Goal: Task Accomplishment & Management: Use online tool/utility

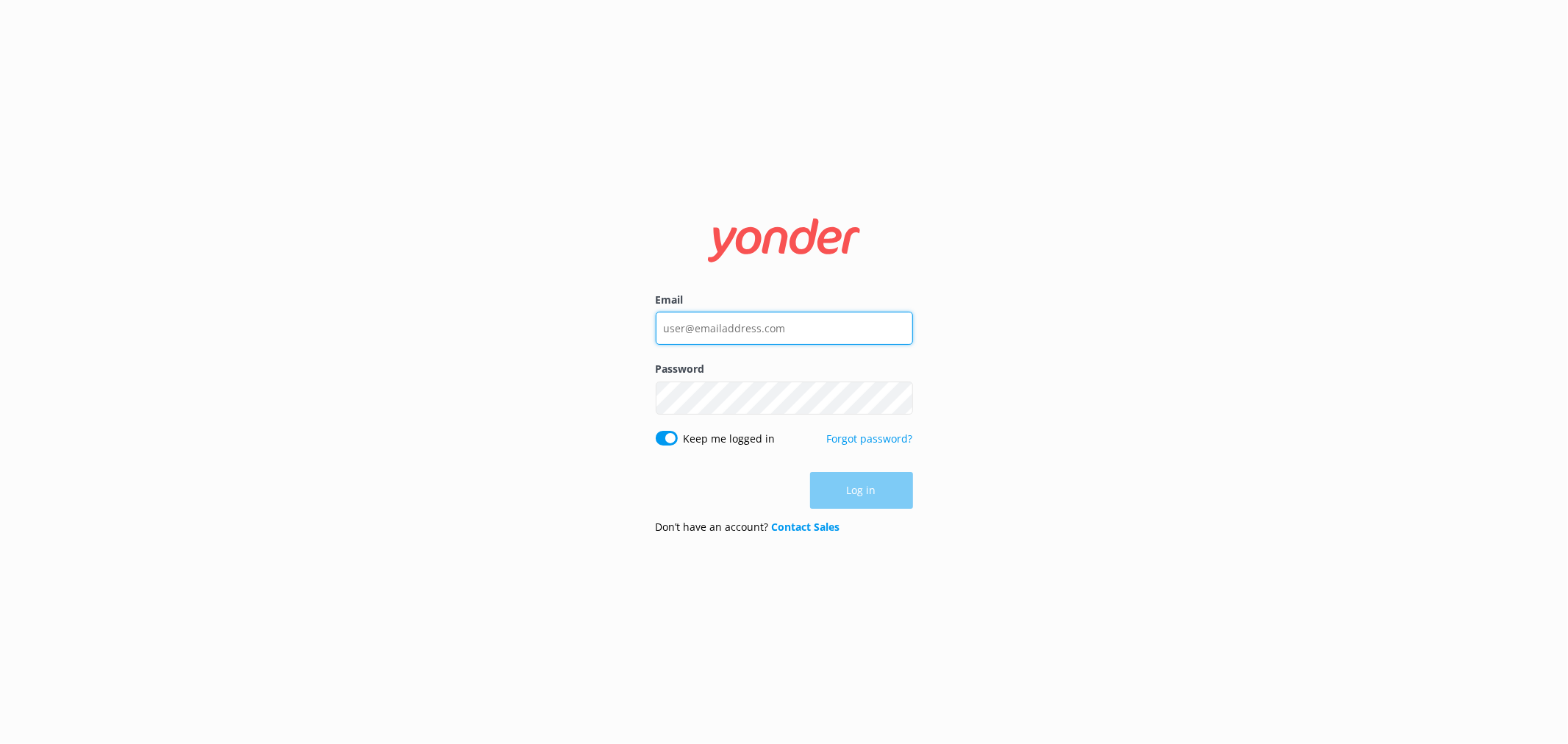
type input "[EMAIL_ADDRESS][DOMAIN_NAME]"
click at [898, 486] on div "Log in" at bounding box center [784, 491] width 257 height 37
click at [898, 486] on button "Log in" at bounding box center [862, 491] width 103 height 37
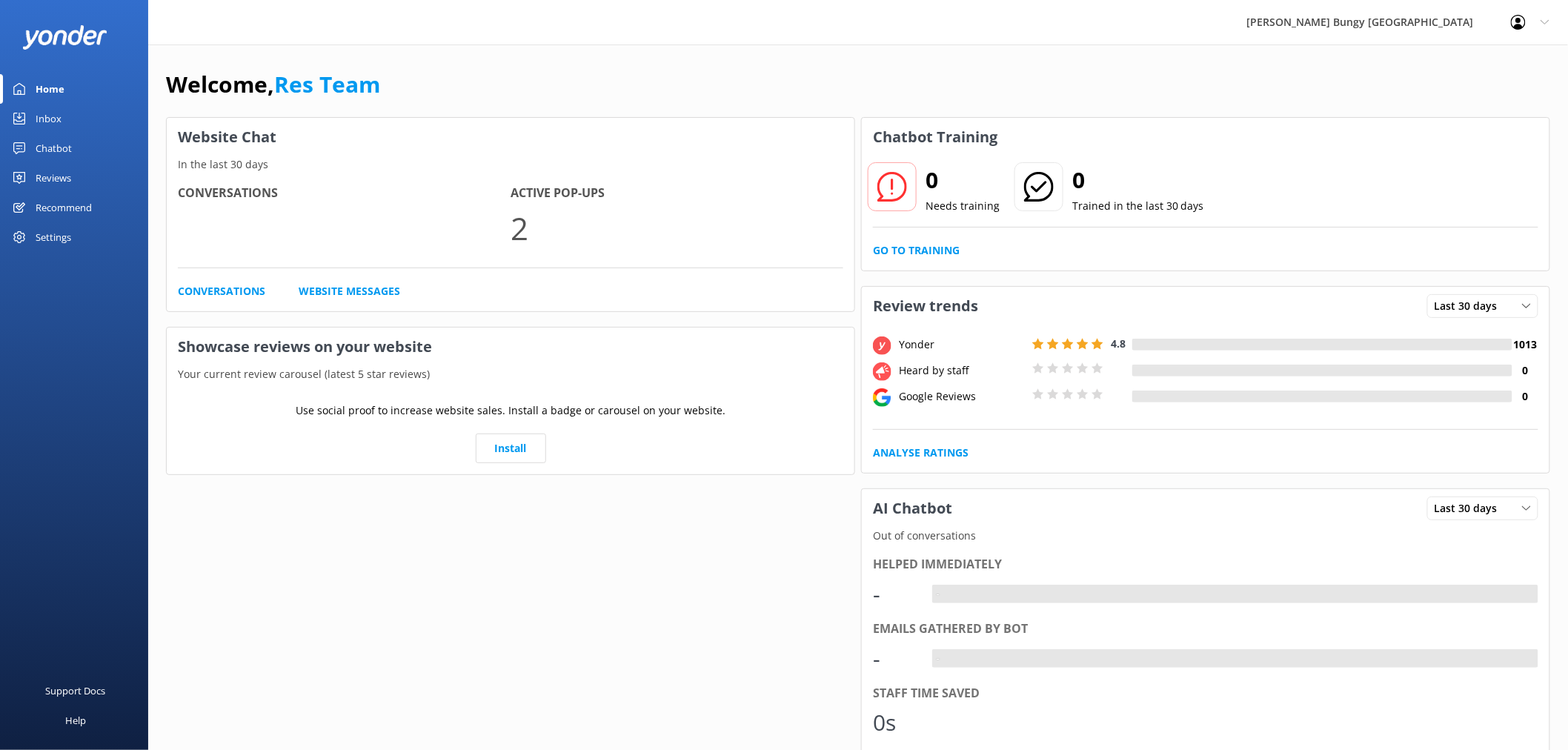
click at [68, 117] on link "Inbox" at bounding box center [74, 118] width 149 height 29
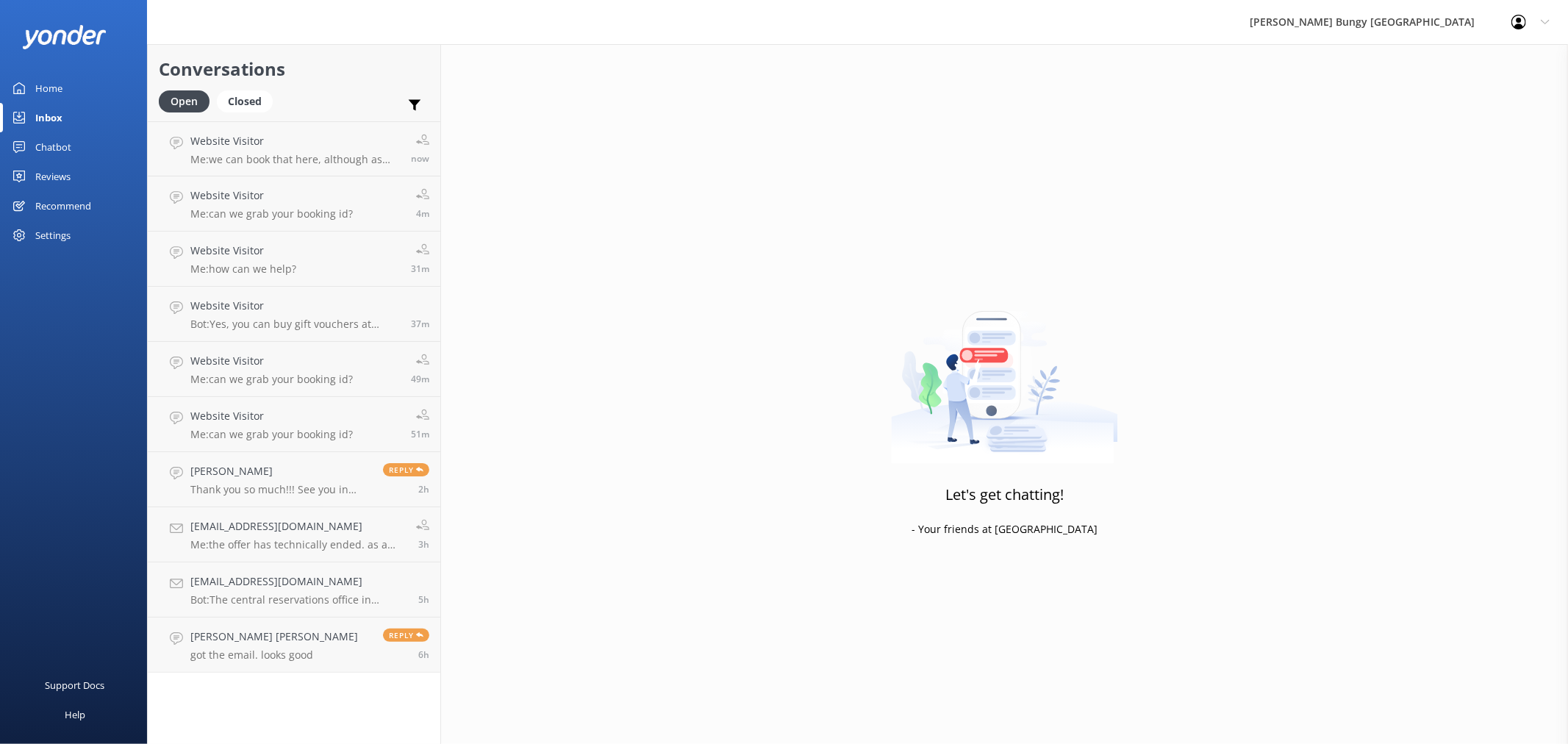
click at [91, 173] on link "Reviews" at bounding box center [73, 176] width 147 height 29
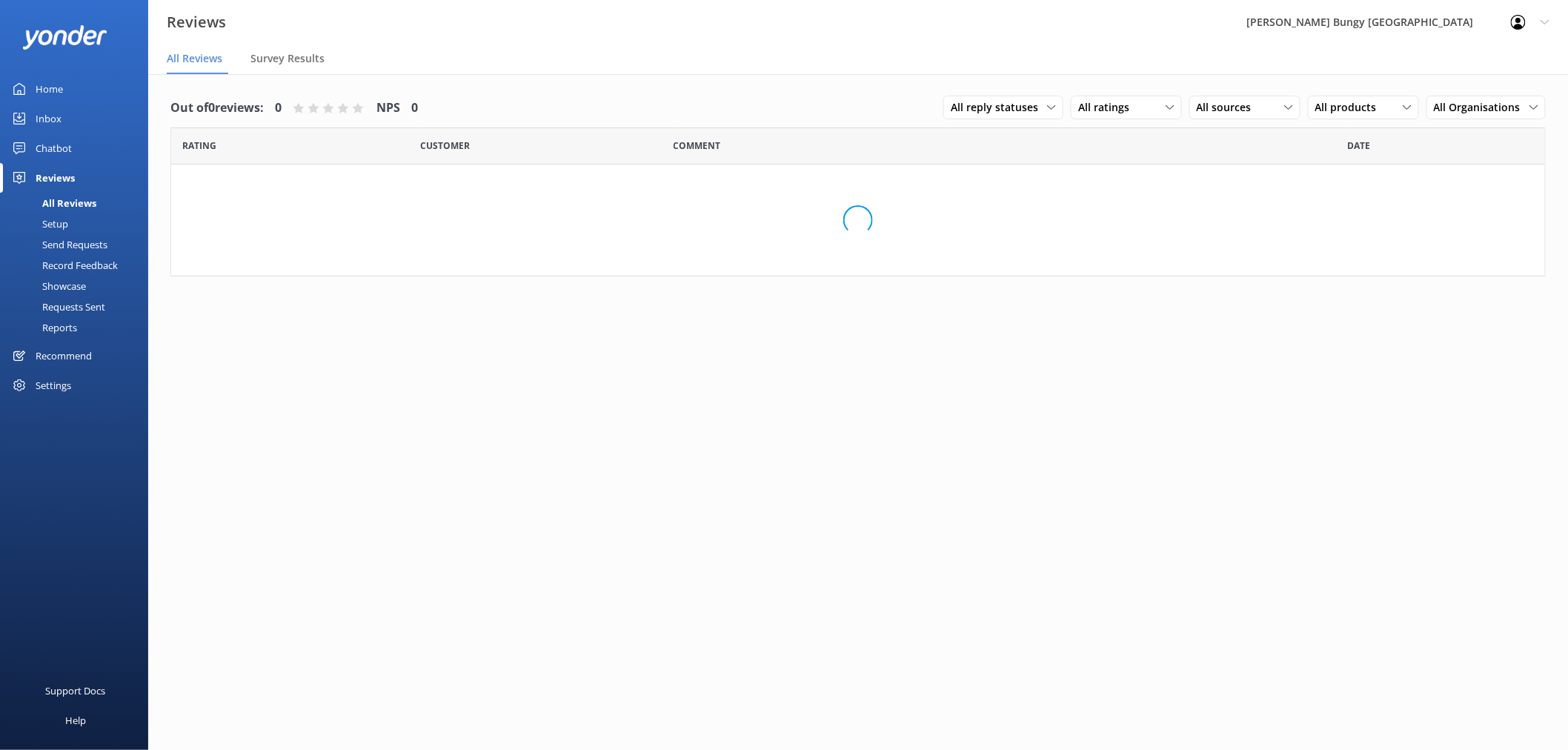
click at [89, 139] on link "Chatbot" at bounding box center [74, 148] width 149 height 29
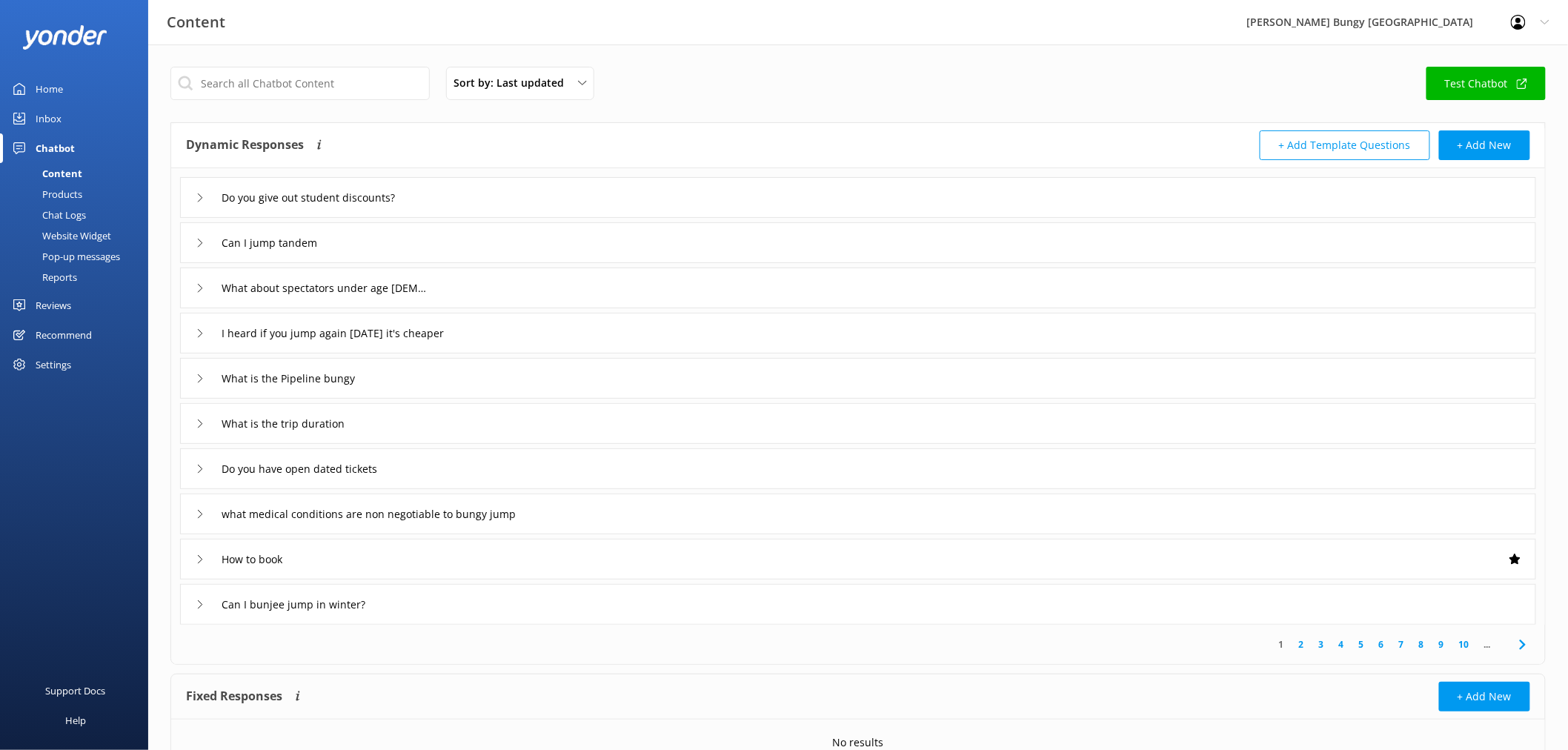
click at [64, 277] on div "Reports" at bounding box center [43, 277] width 68 height 21
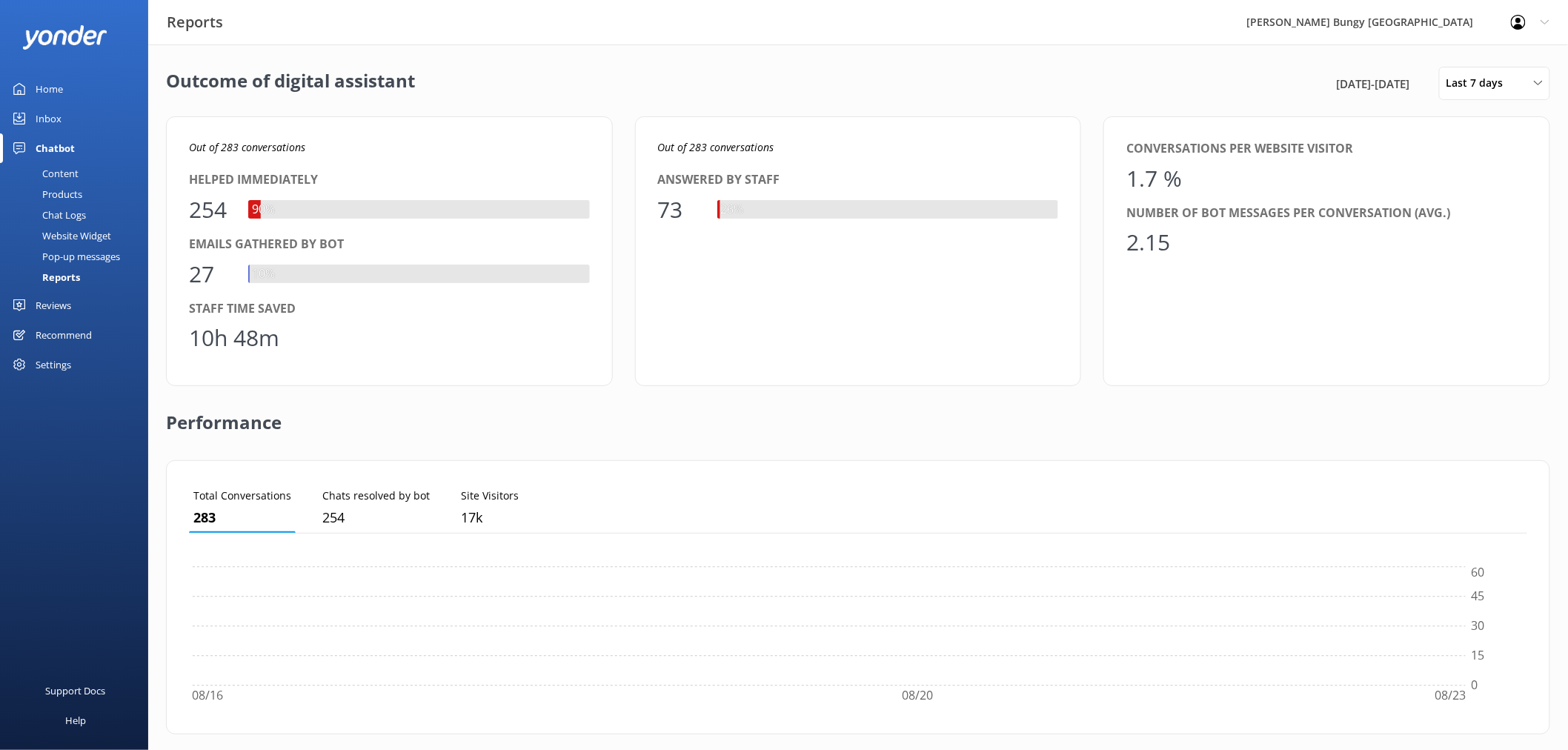
scroll to position [136, 1326]
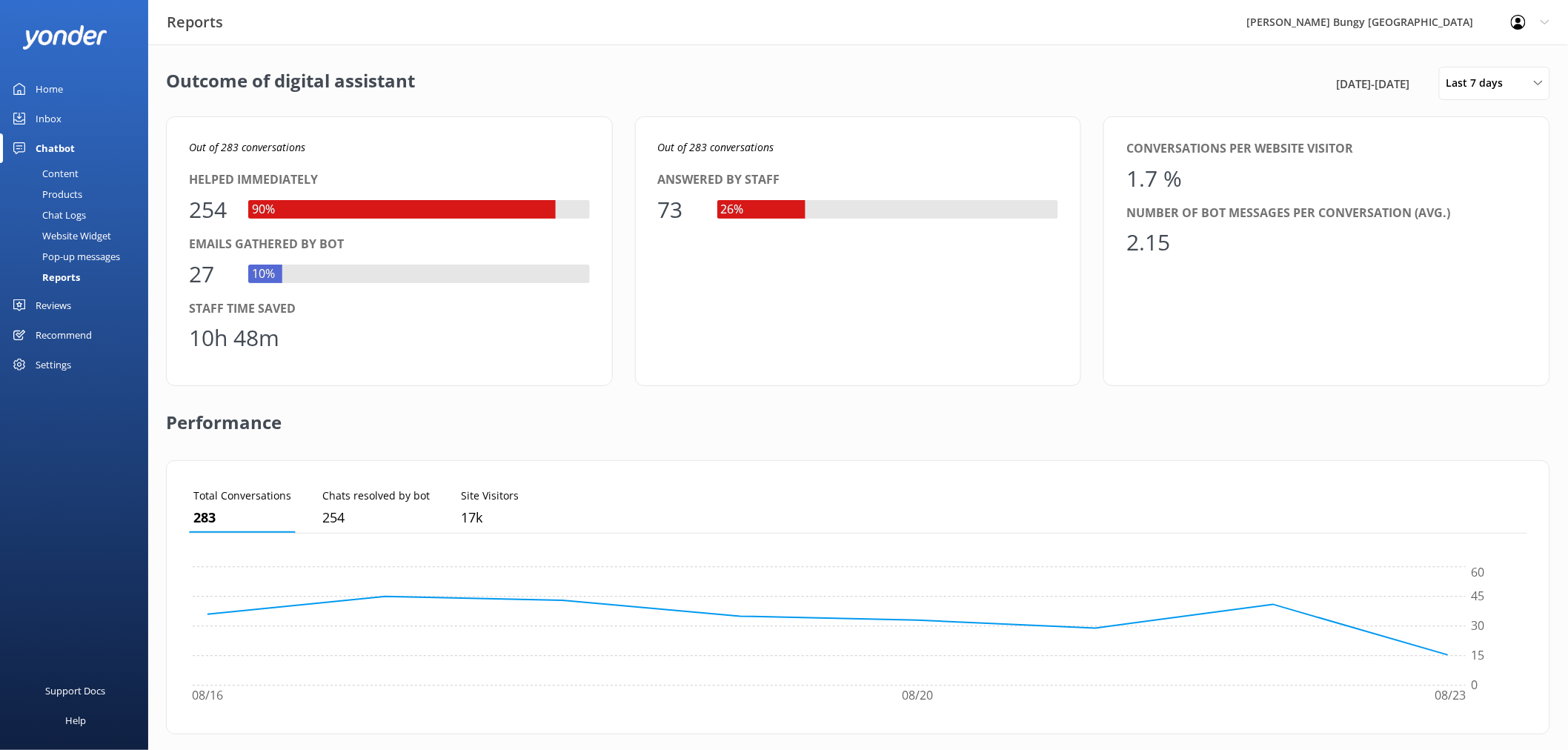
drag, startPoint x: 1471, startPoint y: 93, endPoint x: 1466, endPoint y: 100, distance: 8.6
click at [1471, 93] on div "Last 7 days Last 7 days Last 30 days Last month Last 90 days Last 180 days Cust…" at bounding box center [1495, 83] width 111 height 34
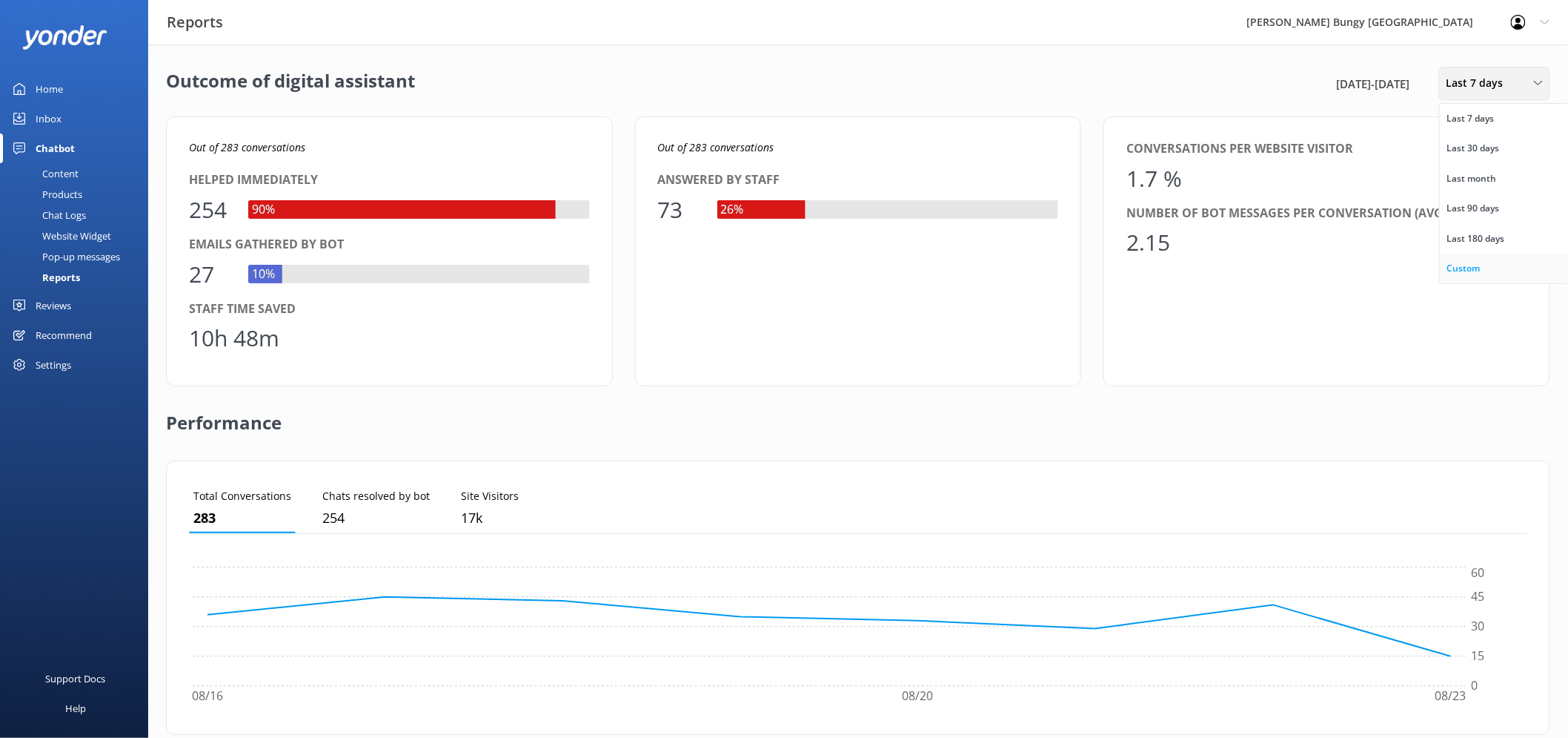
click at [1453, 270] on div "Custom" at bounding box center [1464, 269] width 34 height 15
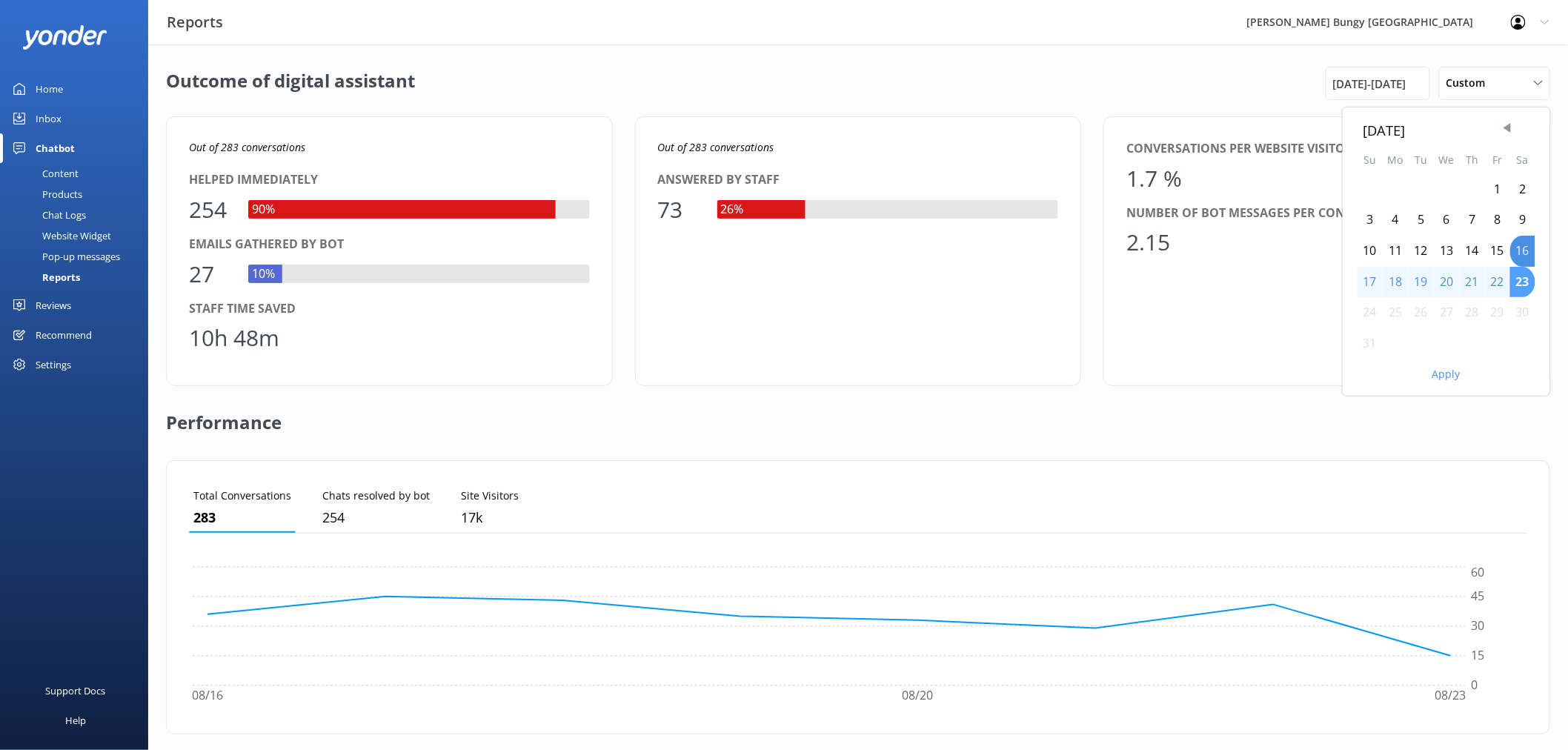
click at [1513, 275] on div "23" at bounding box center [1523, 282] width 25 height 31
click at [1442, 383] on div "Apply" at bounding box center [1446, 371] width 207 height 25
click at [1441, 377] on button "Apply" at bounding box center [1447, 374] width 29 height 10
